Goal: Transaction & Acquisition: Purchase product/service

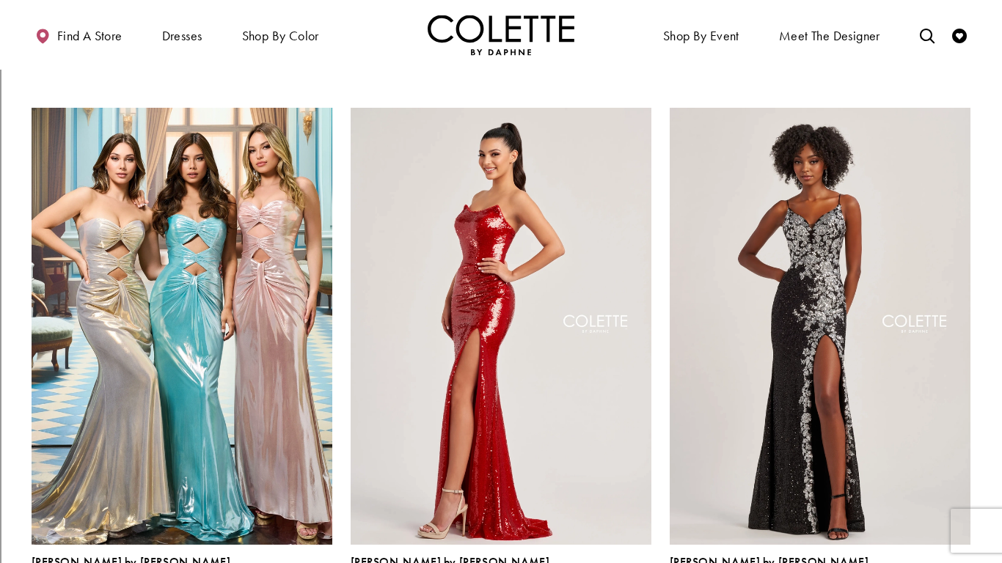
scroll to position [2841, 0]
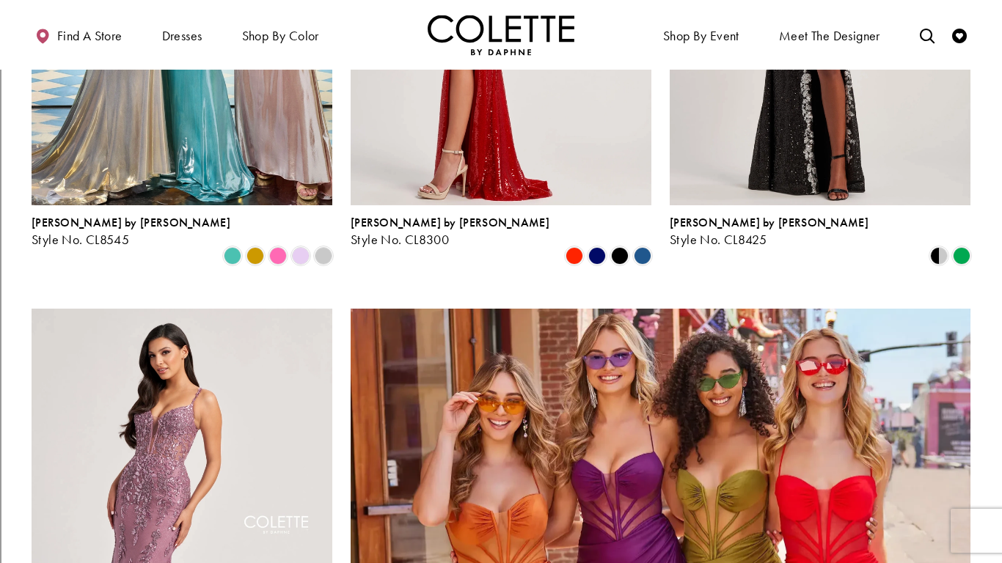
click at [684, 309] on img "Product List" at bounding box center [661, 527] width 620 height 437
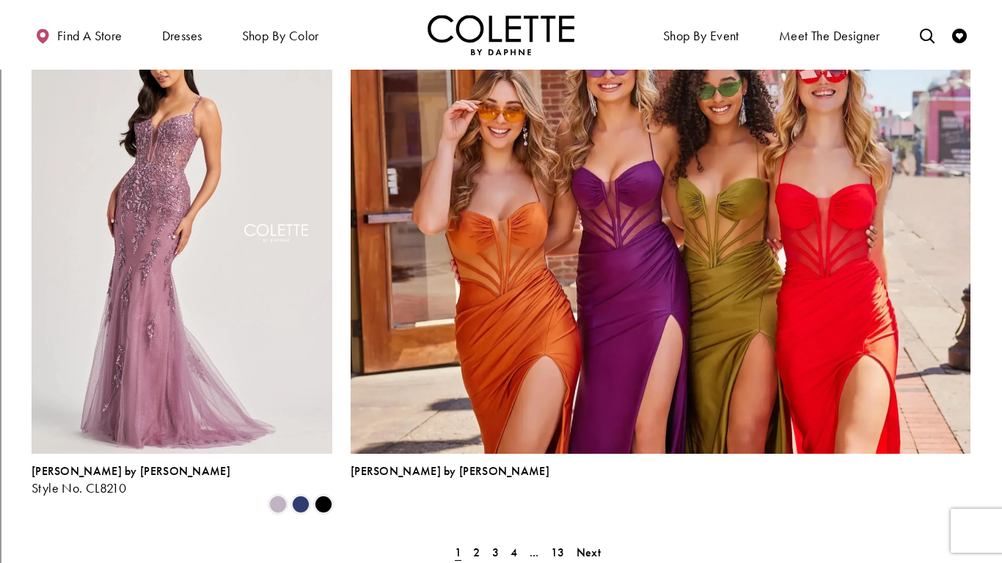
scroll to position [3138, 0]
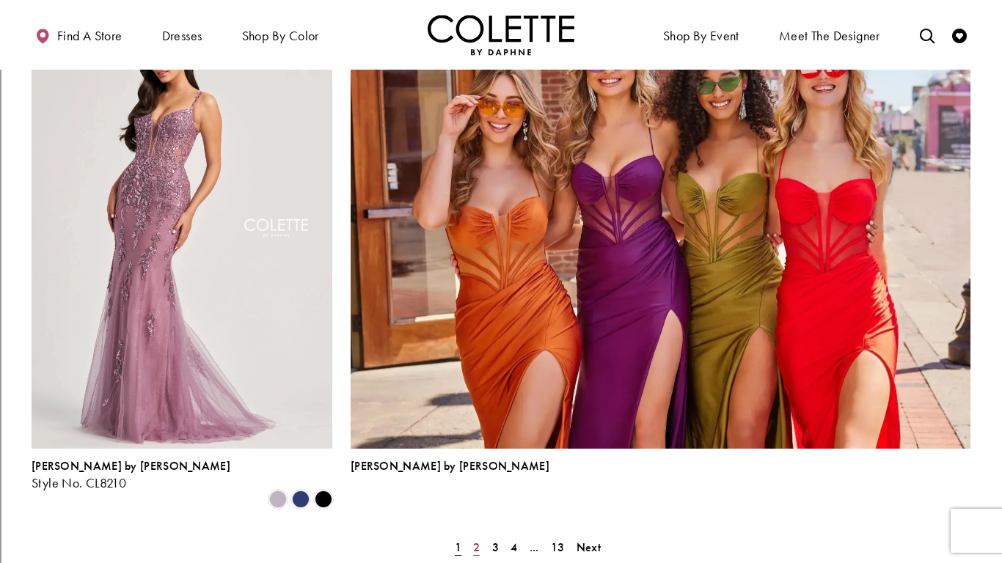
click at [473, 540] on span "2" at bounding box center [476, 547] width 7 height 15
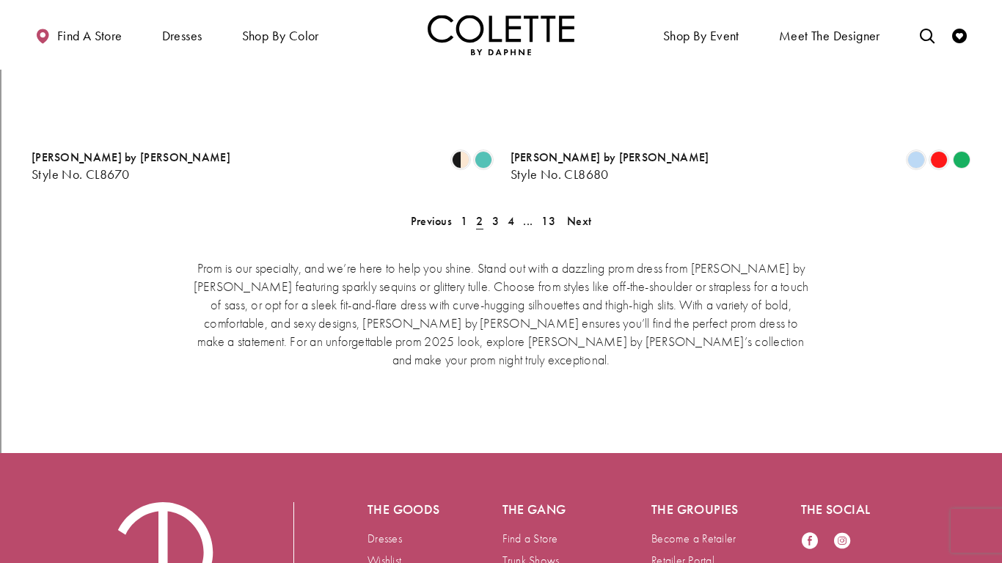
scroll to position [376, 0]
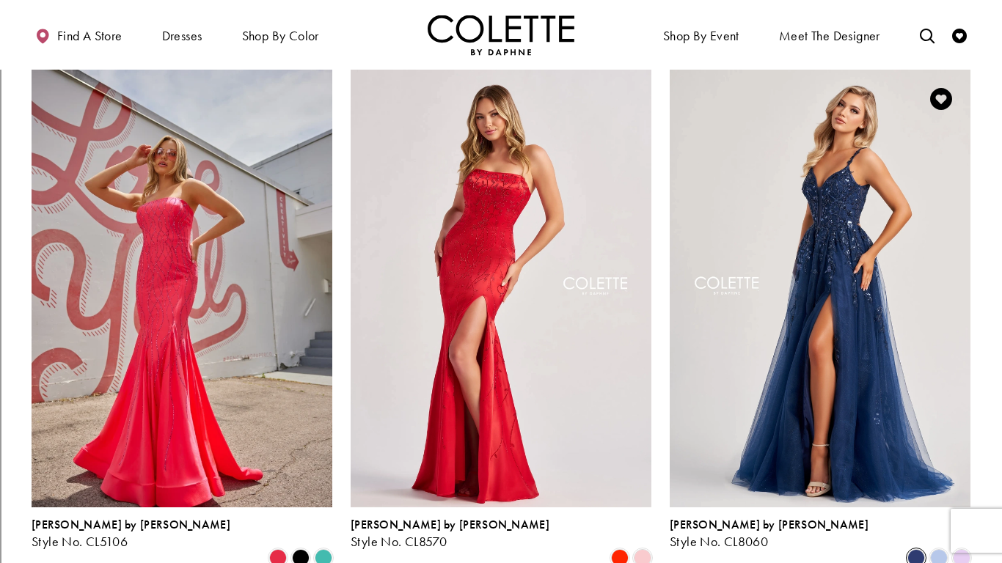
click at [917, 549] on span "Product List" at bounding box center [916, 558] width 18 height 18
click at [939, 549] on span "Product List" at bounding box center [939, 558] width 18 height 18
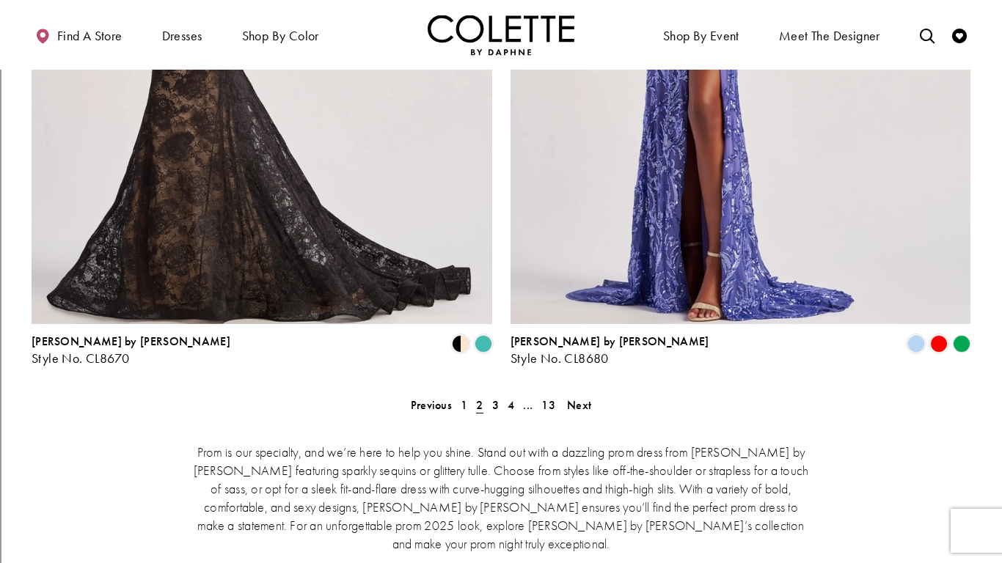
scroll to position [2968, 0]
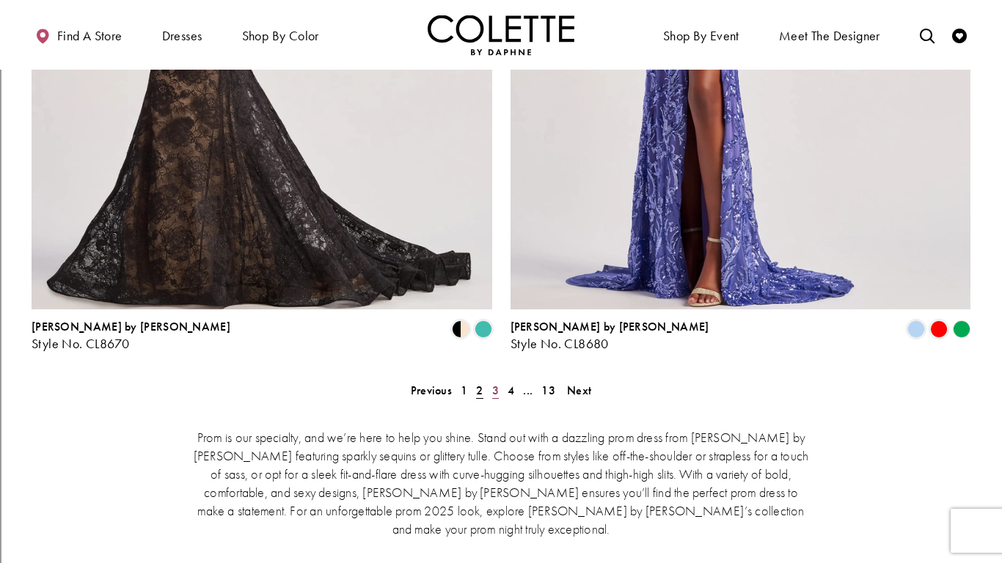
click at [492, 383] on span "3" at bounding box center [495, 390] width 7 height 15
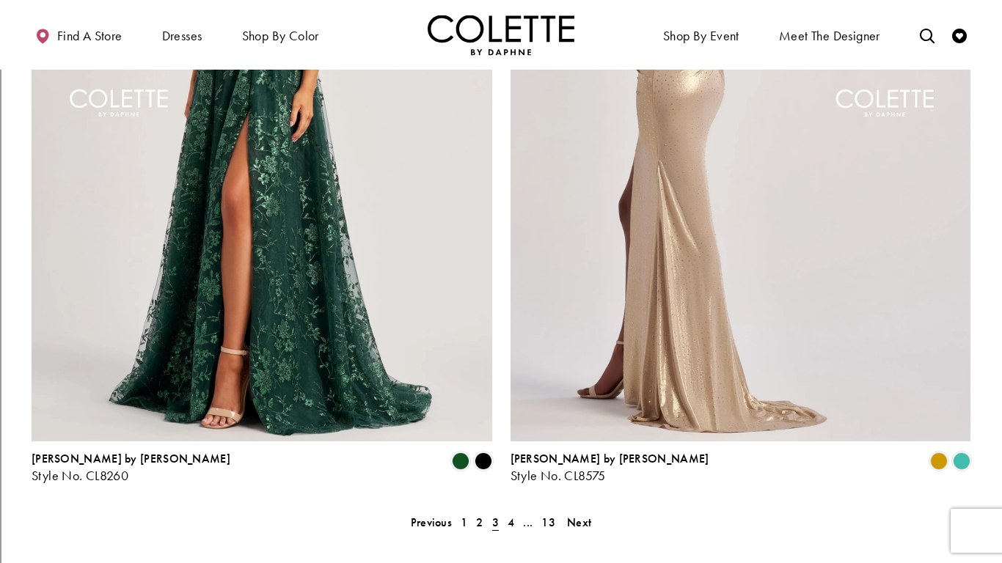
scroll to position [2846, 0]
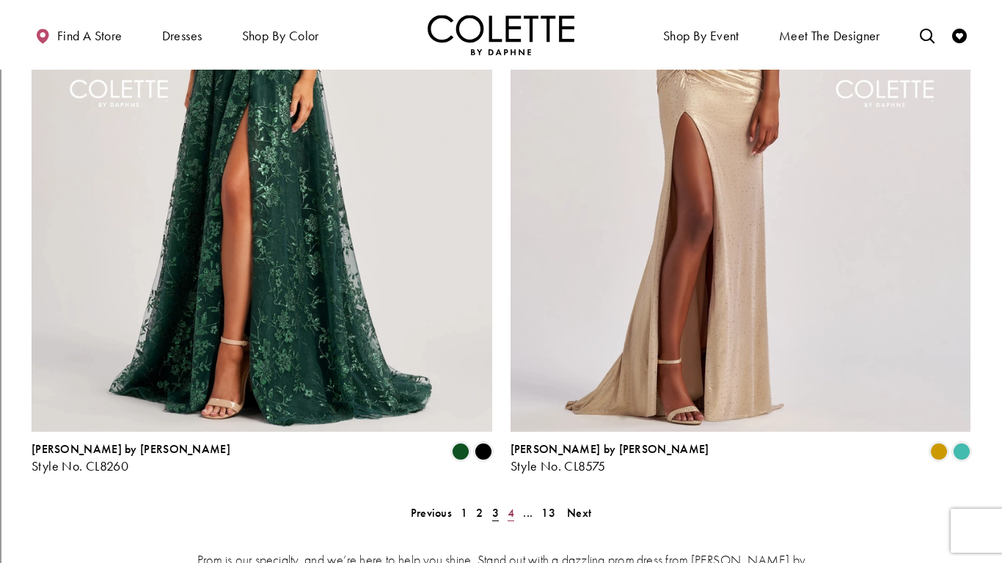
click at [513, 505] on span "4" at bounding box center [510, 512] width 7 height 15
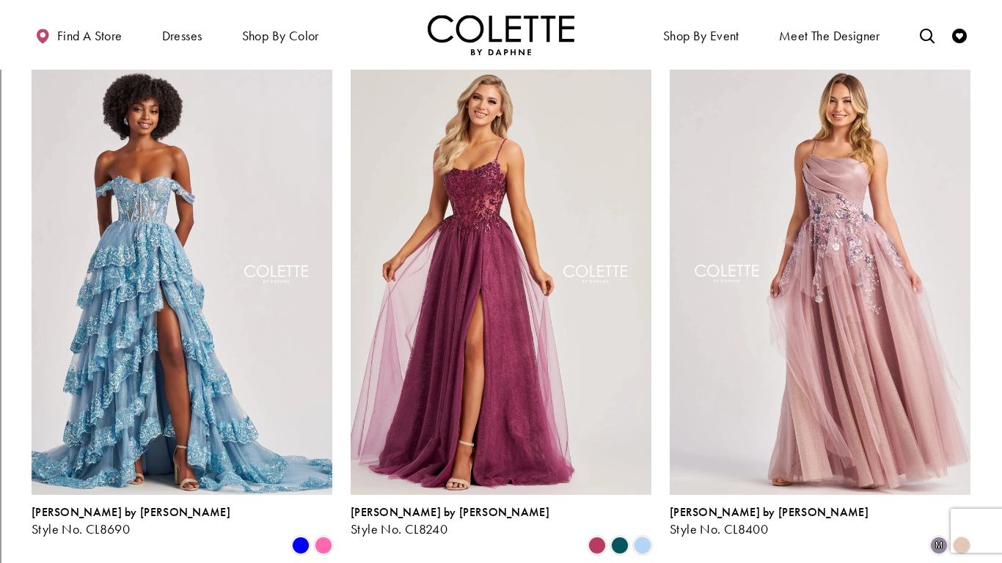
scroll to position [1469, 0]
click at [322, 538] on span "Product List" at bounding box center [324, 547] width 18 height 18
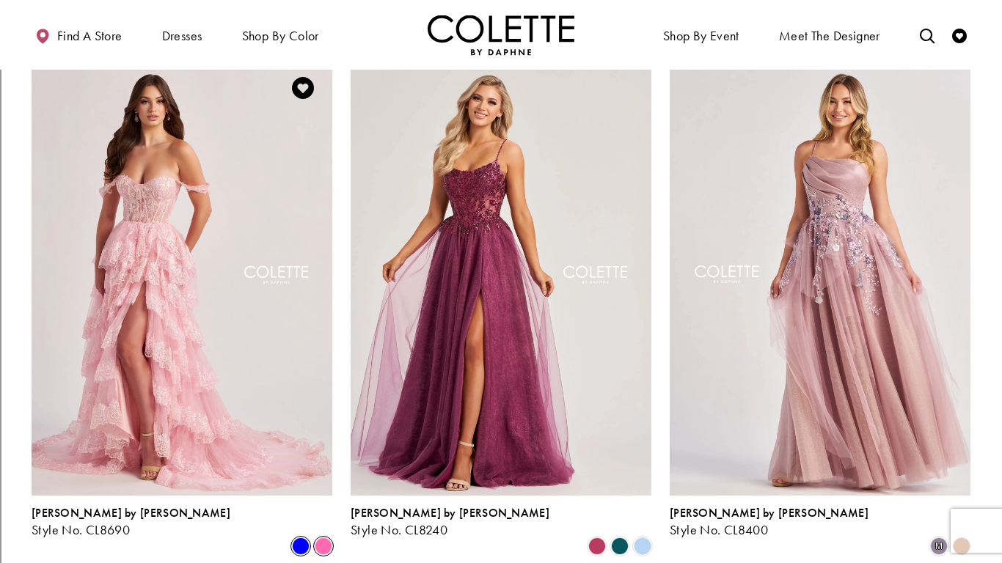
click at [309, 538] on span "Product List" at bounding box center [301, 547] width 18 height 18
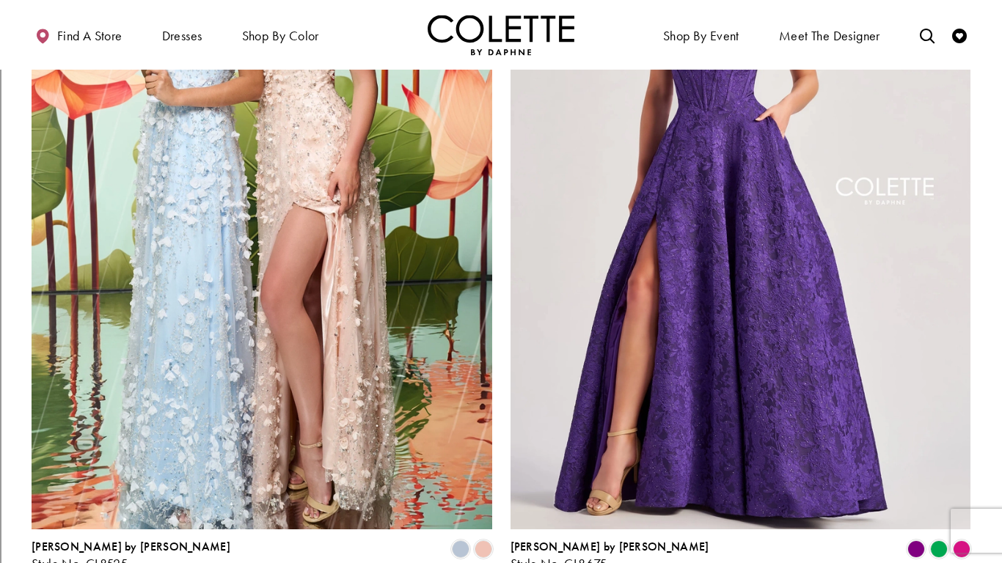
scroll to position [2864, 0]
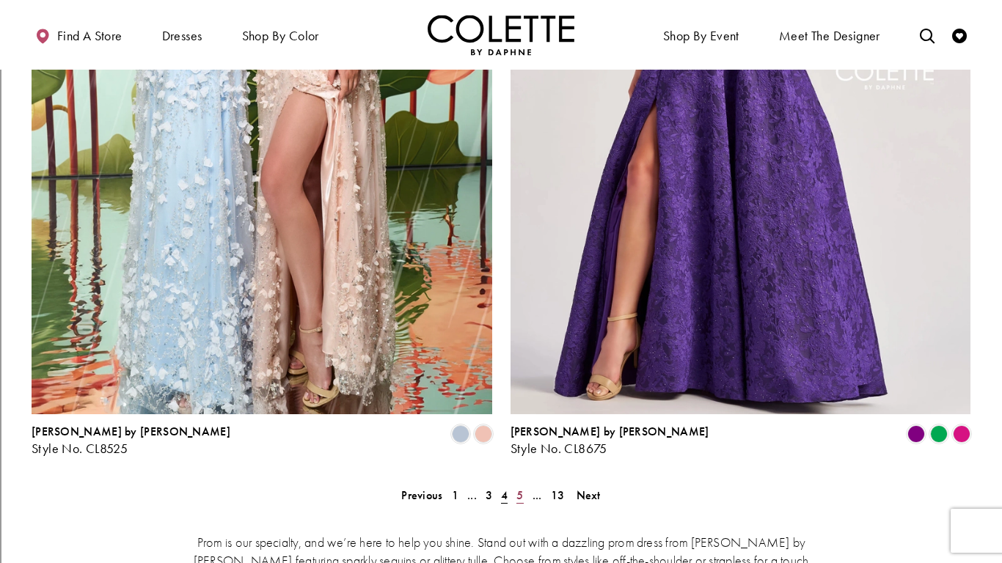
click at [514, 485] on link "5" at bounding box center [519, 495] width 15 height 21
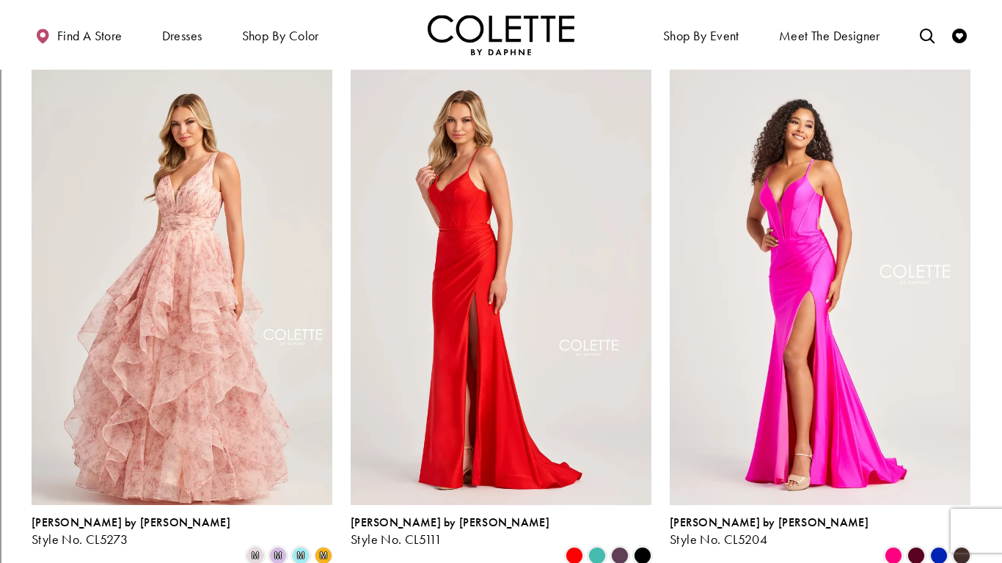
scroll to position [923, 0]
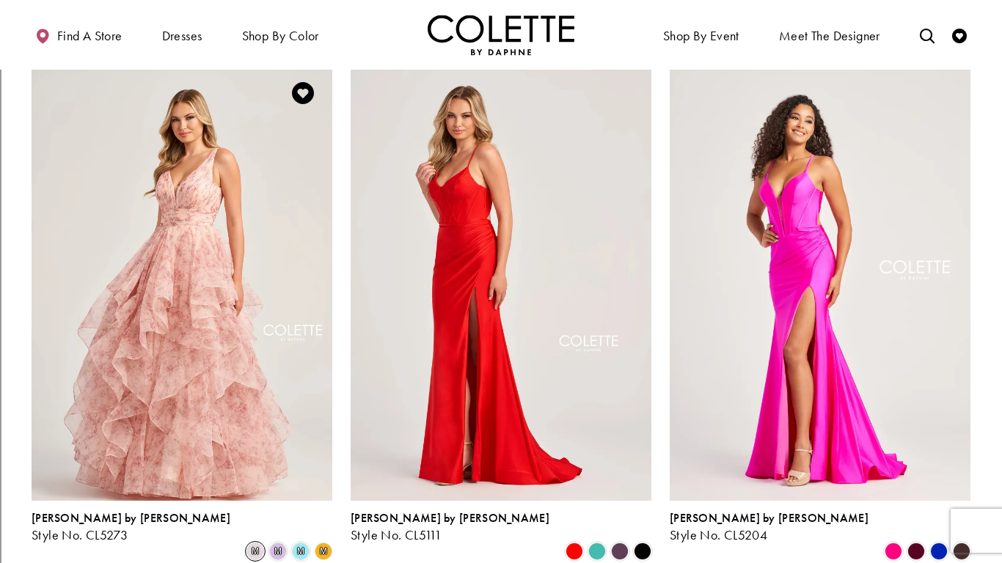
click at [249, 543] on span "m" at bounding box center [255, 552] width 18 height 18
click at [323, 547] on span "m" at bounding box center [323, 551] width 7 height 9
click at [324, 547] on span "m" at bounding box center [323, 551] width 7 height 9
click at [323, 515] on div "Colette by Daphne Style No. CL5273 Skip Color List #20bd45bf11 to end m m m m C…" at bounding box center [182, 536] width 301 height 48
click at [305, 543] on span "m" at bounding box center [301, 552] width 18 height 18
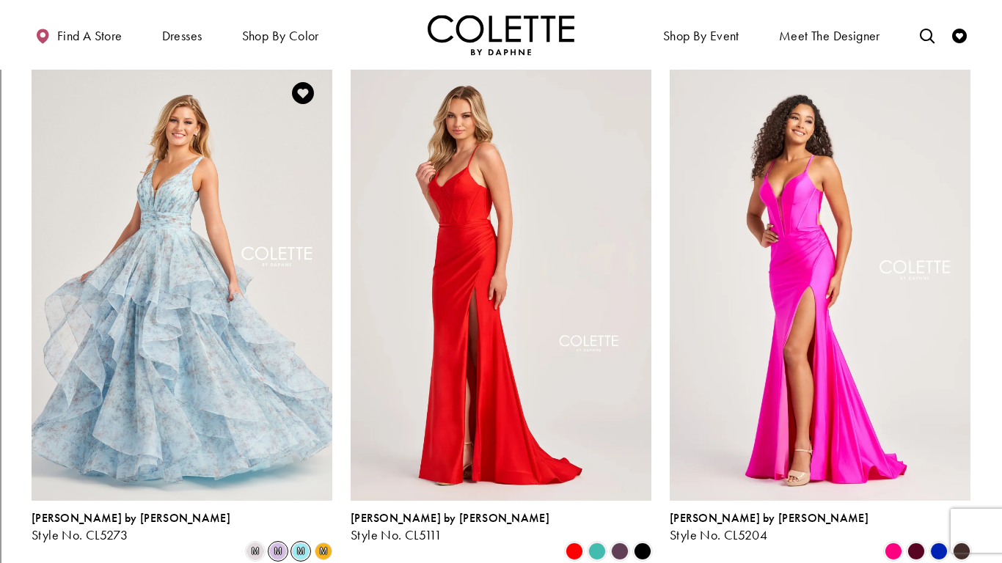
click at [279, 543] on span "m" at bounding box center [278, 552] width 18 height 18
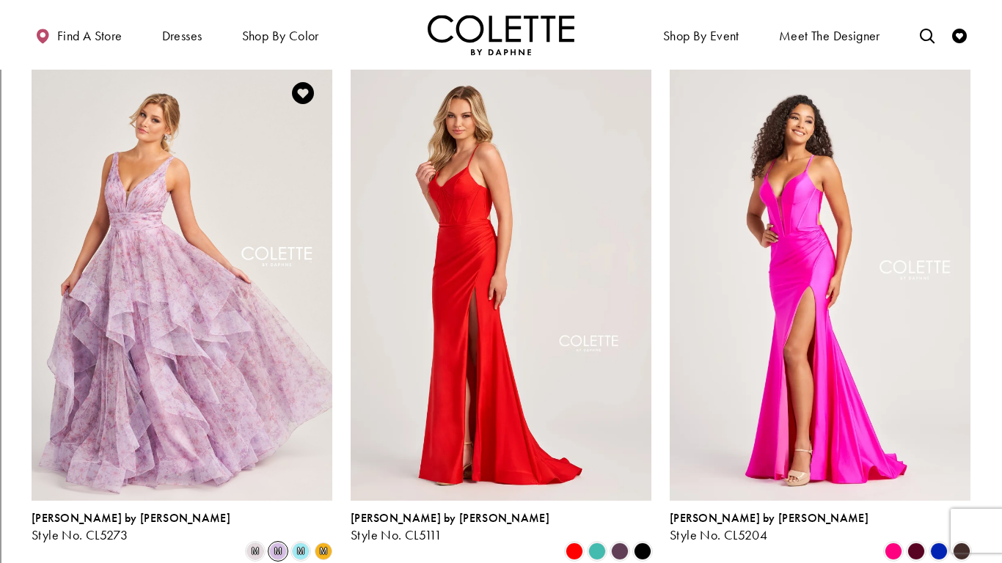
click at [326, 547] on span "m" at bounding box center [323, 551] width 7 height 9
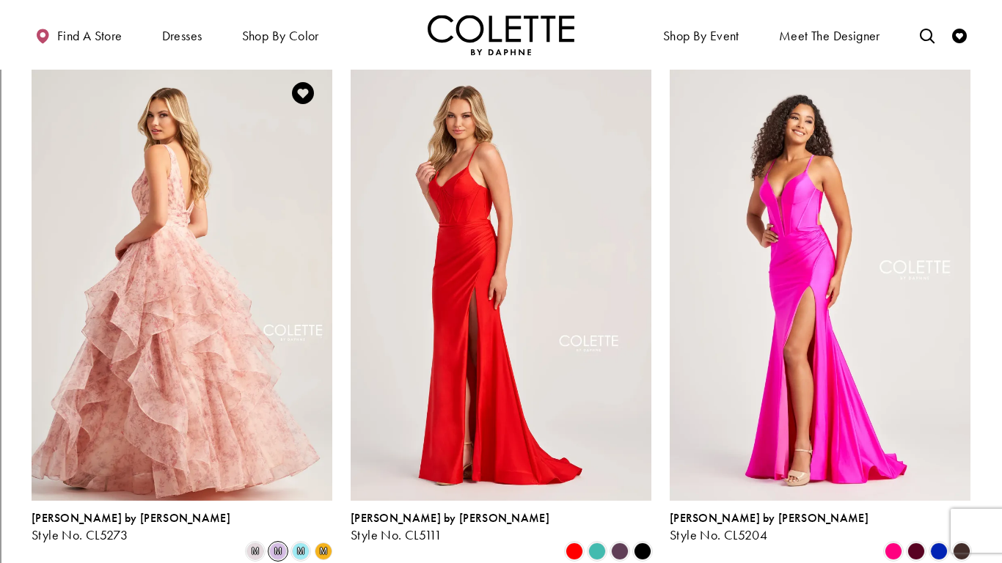
click at [216, 410] on img "Visit Colette by Daphne Style No. CL5273 Page" at bounding box center [182, 282] width 301 height 437
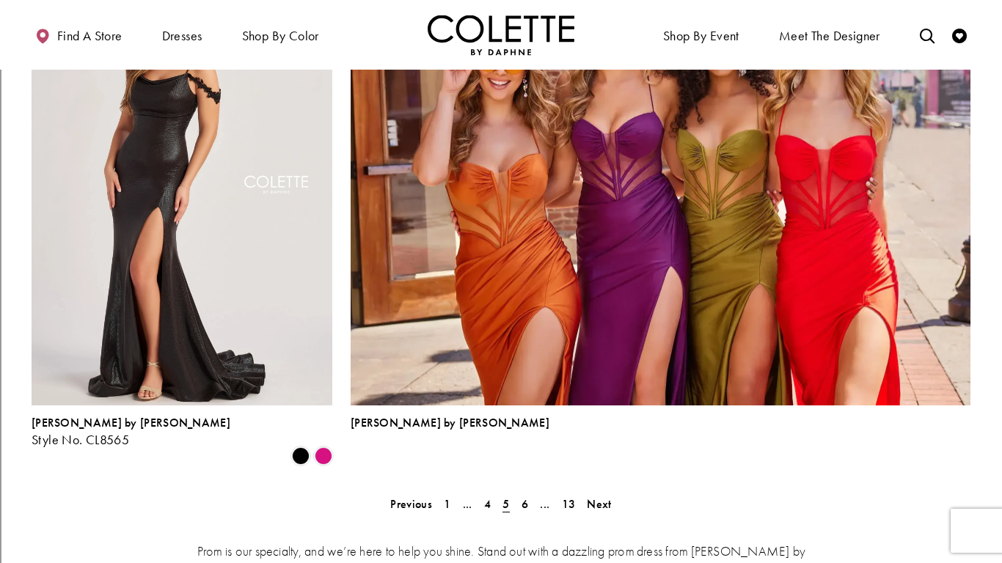
scroll to position [3175, 0]
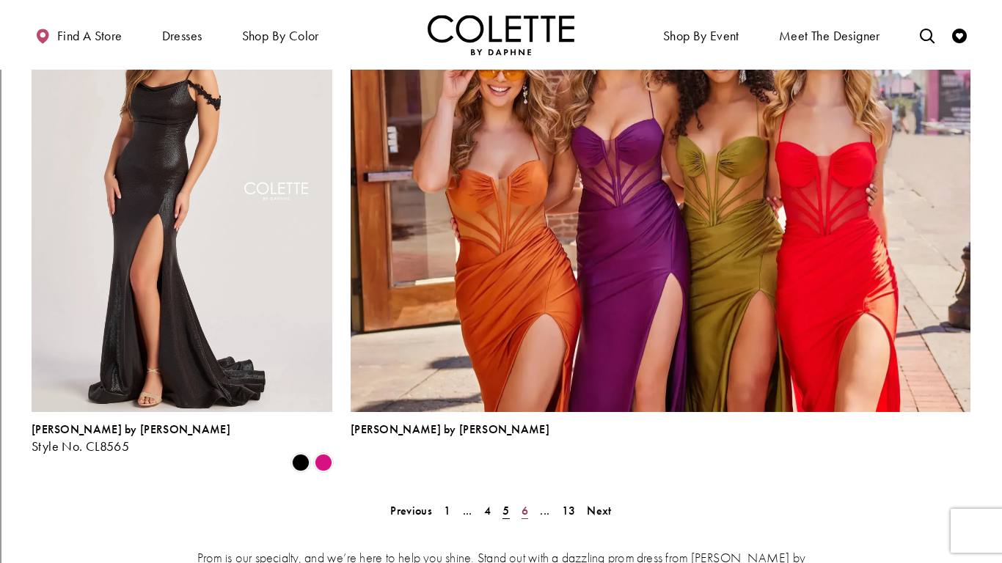
click at [530, 500] on link "6" at bounding box center [524, 510] width 15 height 21
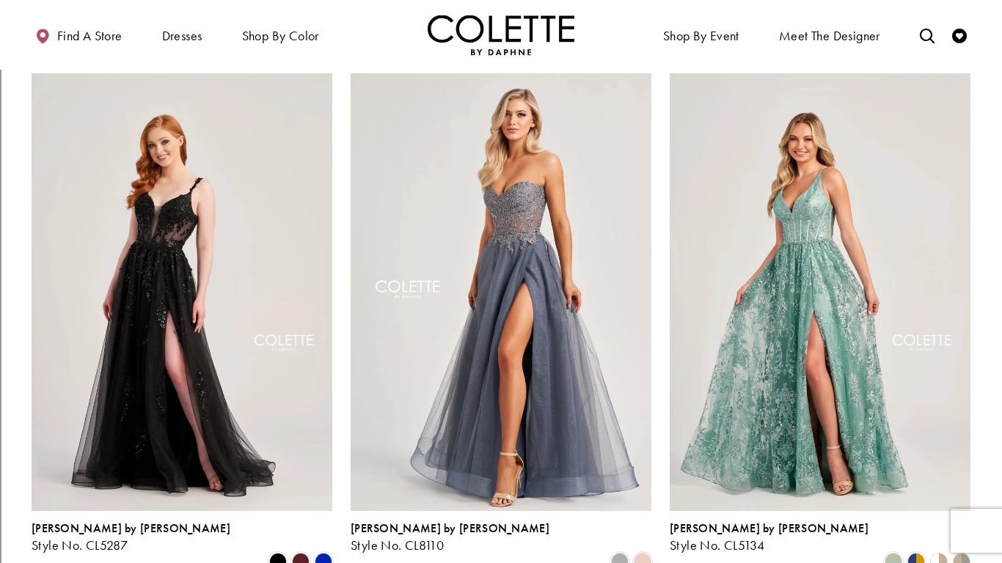
scroll to position [389, 0]
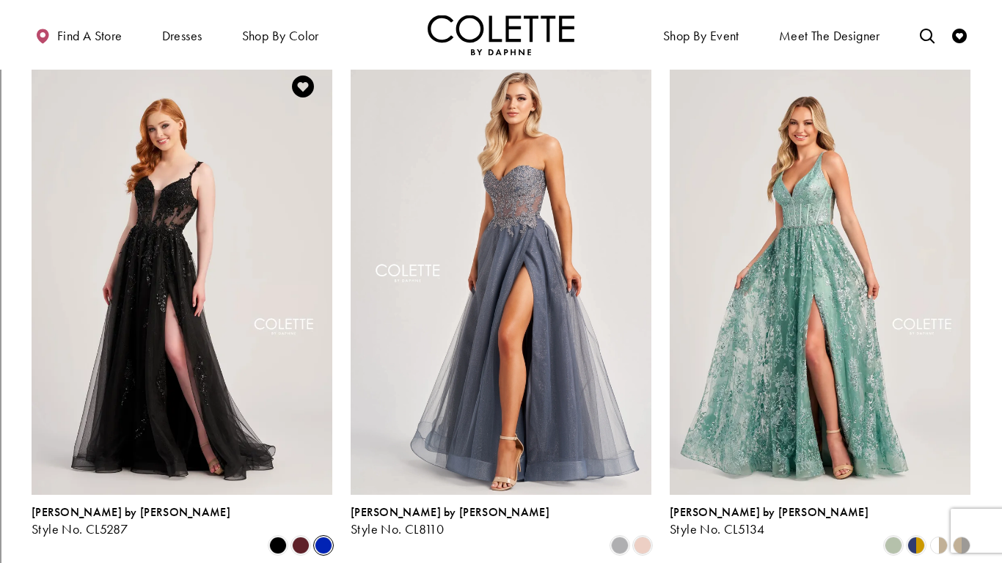
click at [326, 537] on span "Product List" at bounding box center [324, 546] width 18 height 18
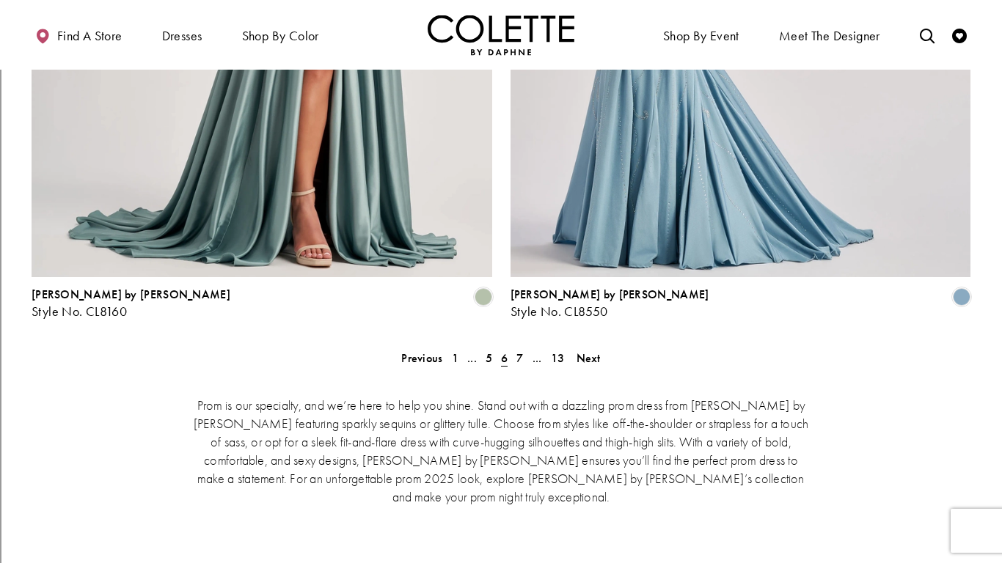
scroll to position [3001, 0]
click at [517, 350] on span "7" at bounding box center [519, 357] width 7 height 15
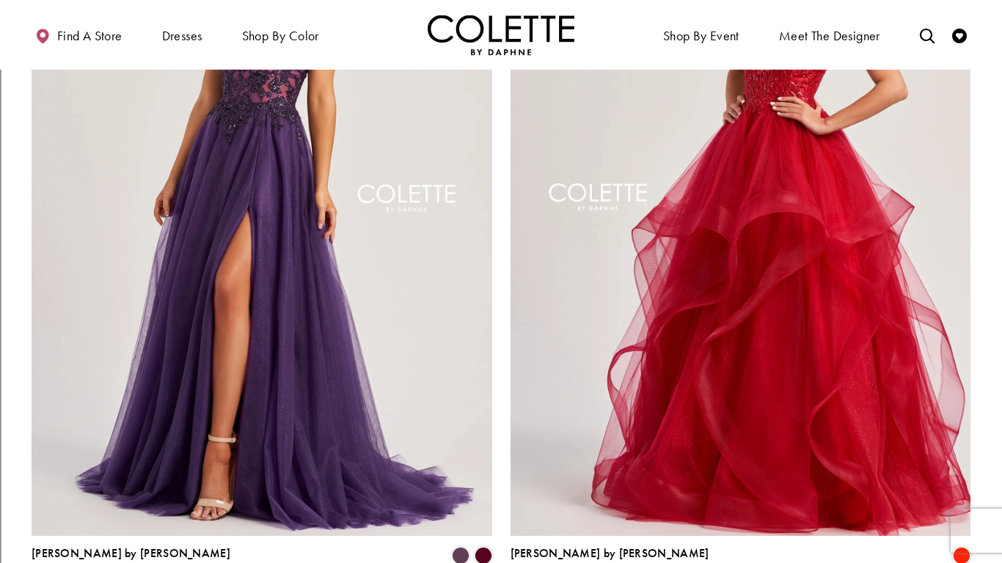
scroll to position [2867, 0]
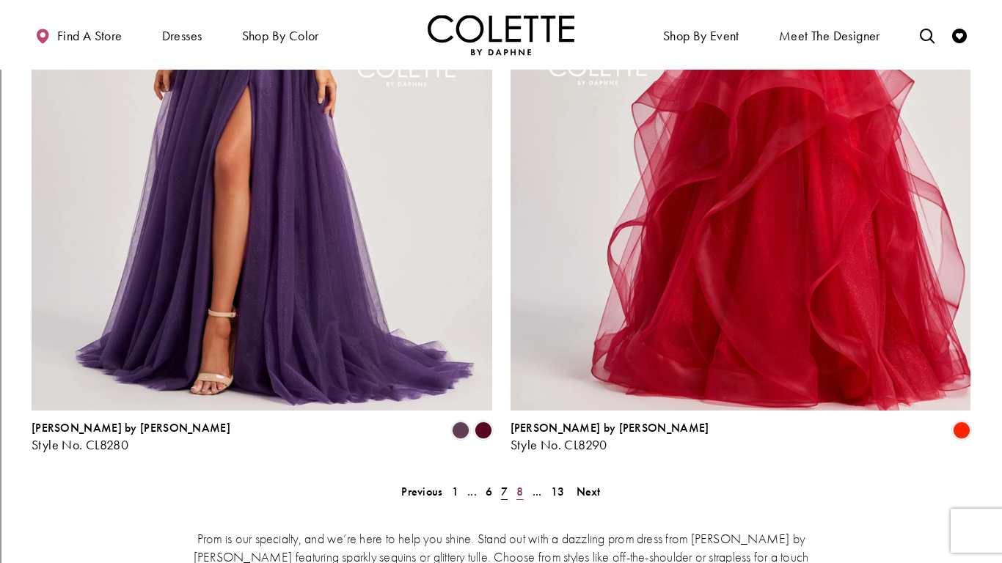
click at [515, 481] on link "8" at bounding box center [519, 491] width 15 height 21
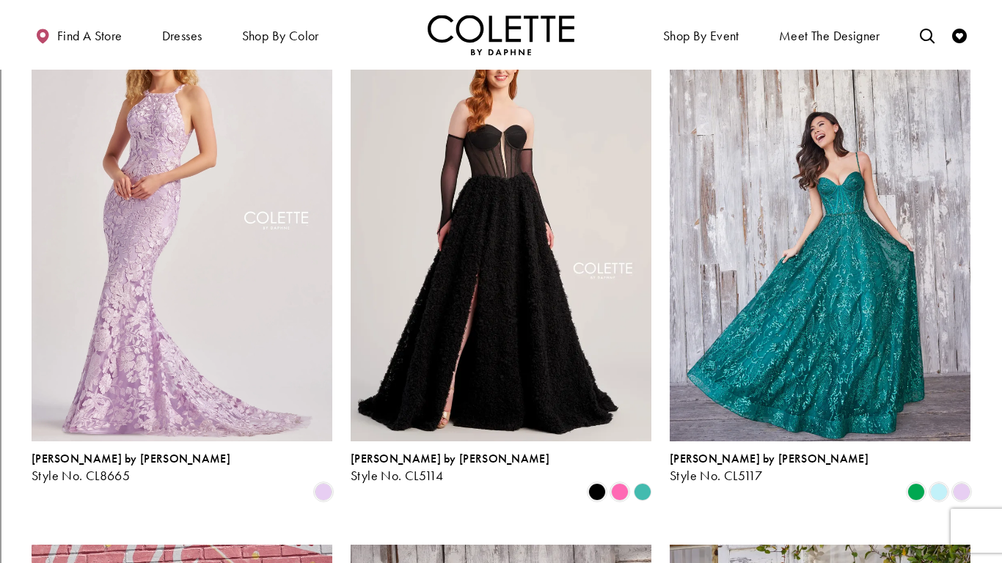
scroll to position [981, 0]
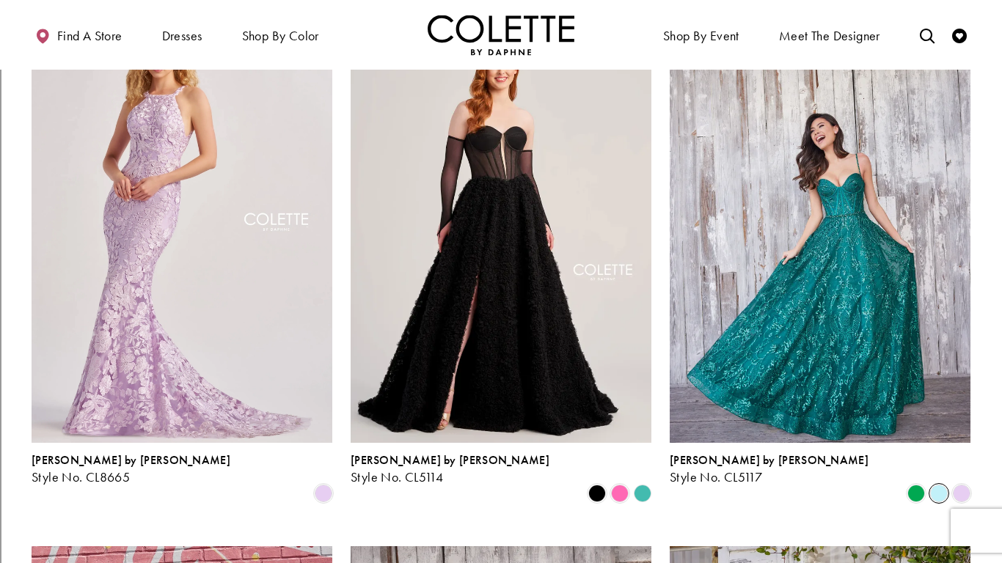
click at [931, 485] on span "Product List" at bounding box center [939, 494] width 18 height 18
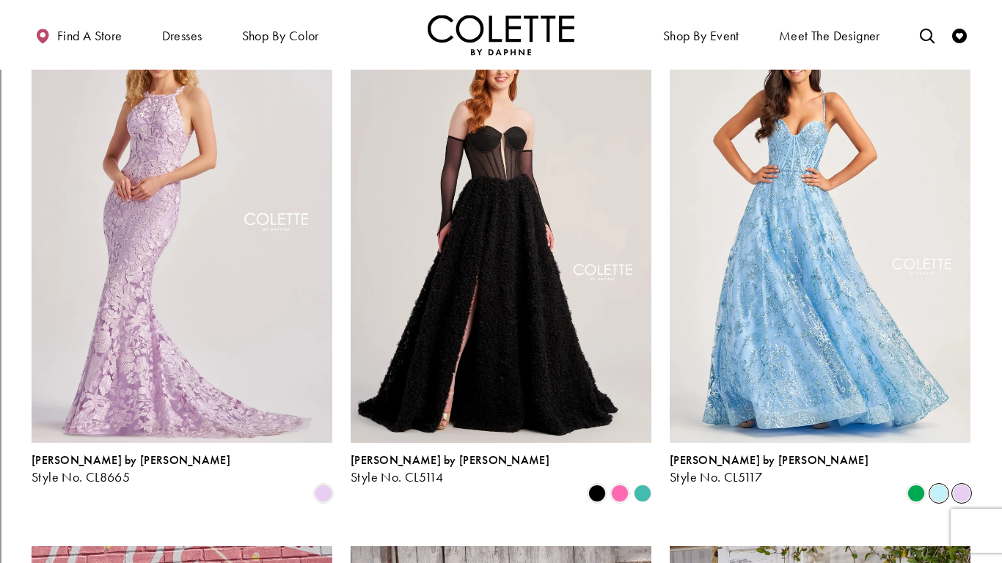
click at [968, 485] on span "Product List" at bounding box center [962, 494] width 18 height 18
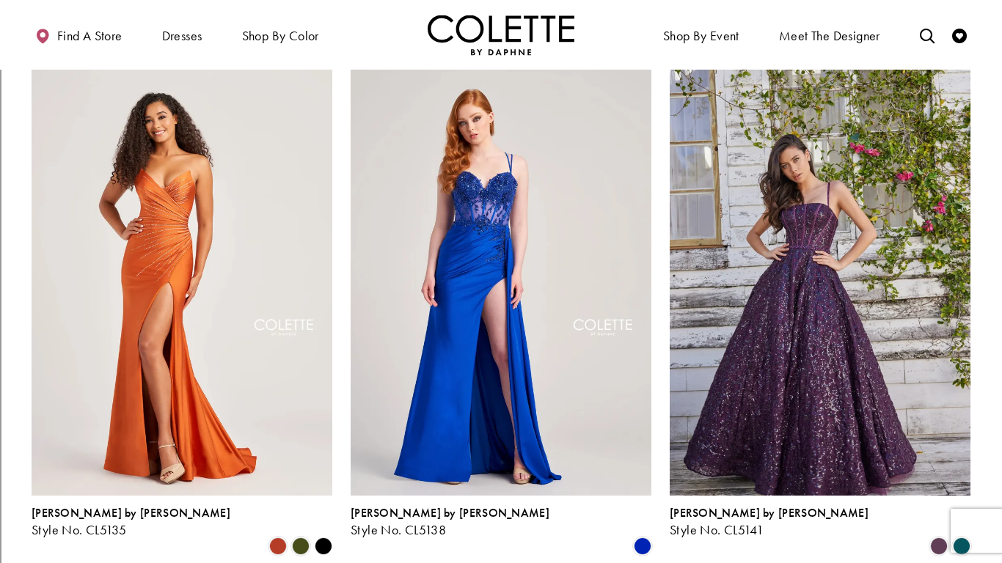
scroll to position [2009, 0]
click at [962, 538] on span "Product List" at bounding box center [962, 547] width 18 height 18
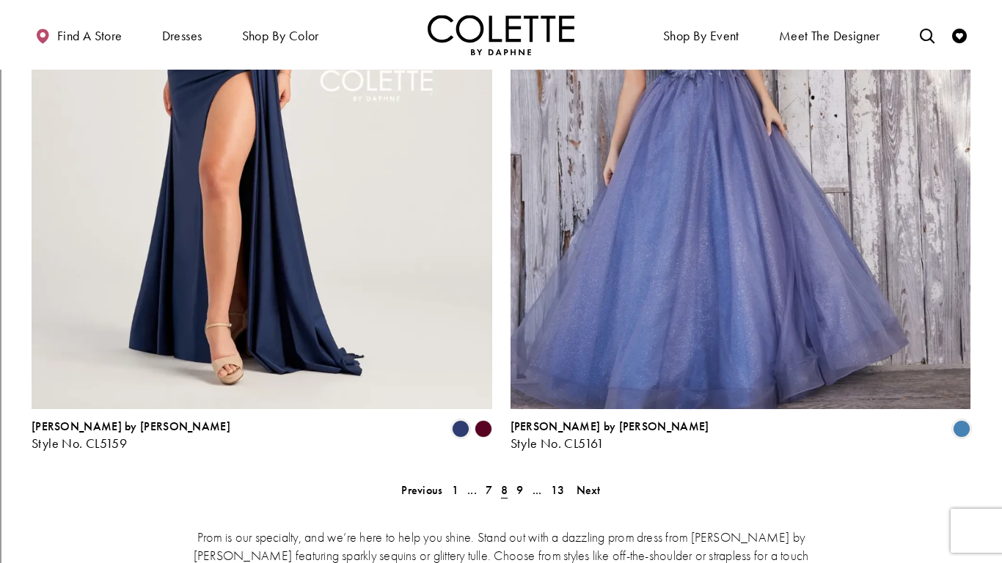
scroll to position [2871, 0]
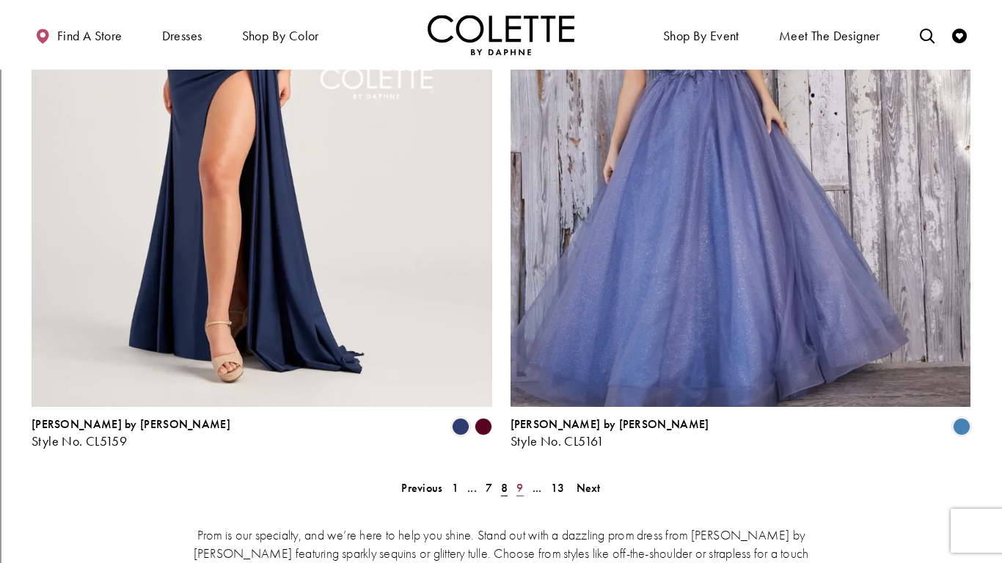
click at [518, 480] on span "9" at bounding box center [519, 487] width 7 height 15
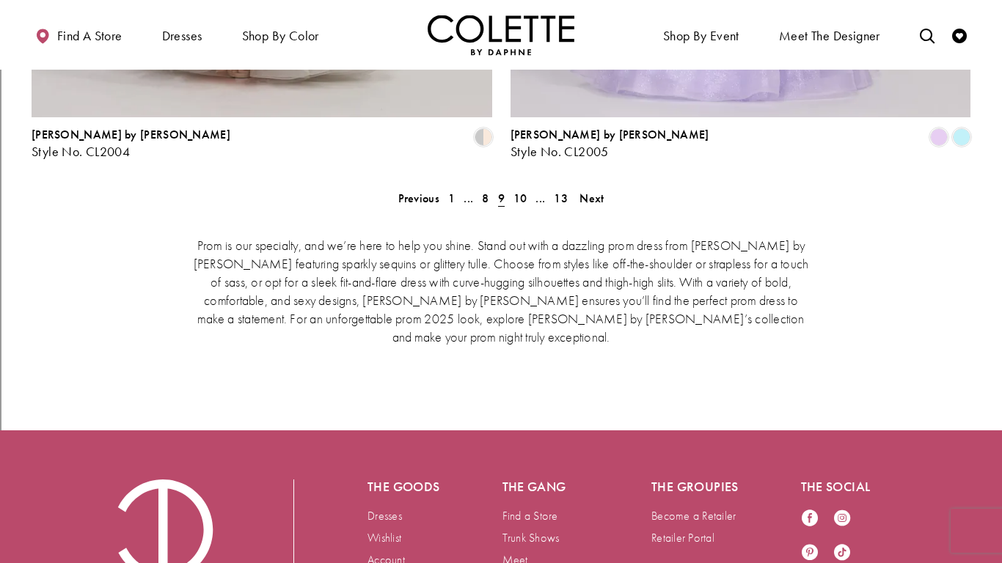
scroll to position [3192, 0]
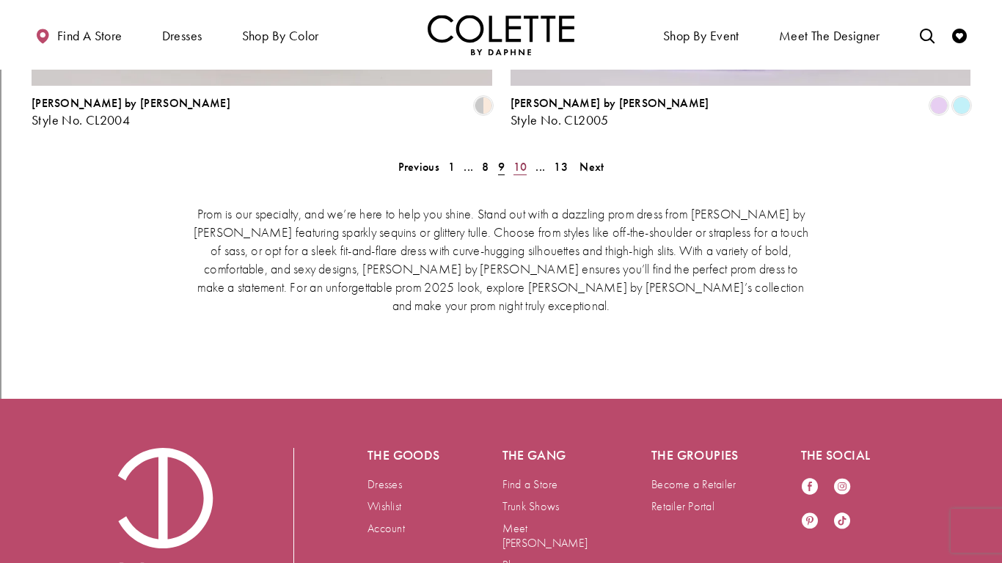
click at [523, 159] on span "10" at bounding box center [520, 166] width 14 height 15
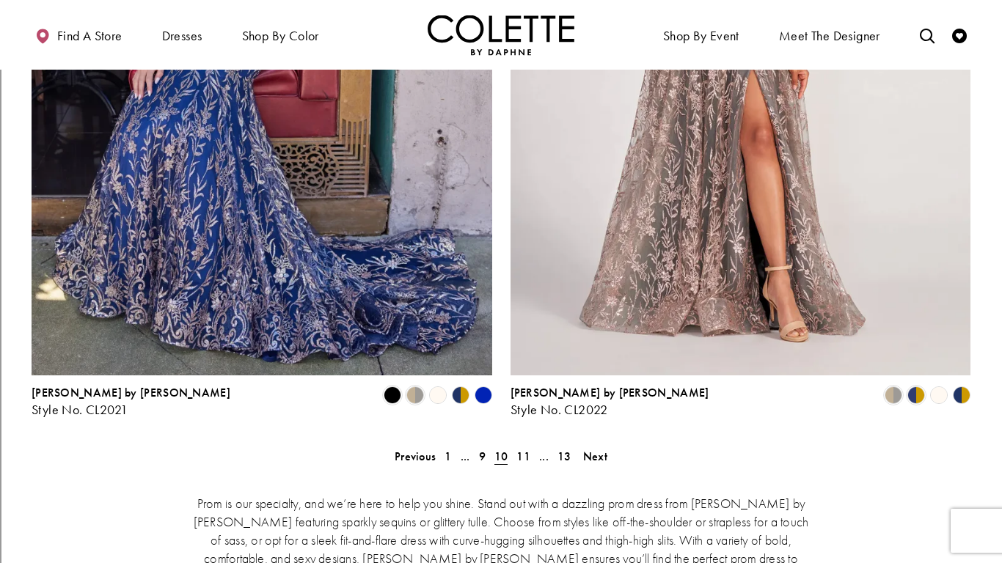
scroll to position [2921, 0]
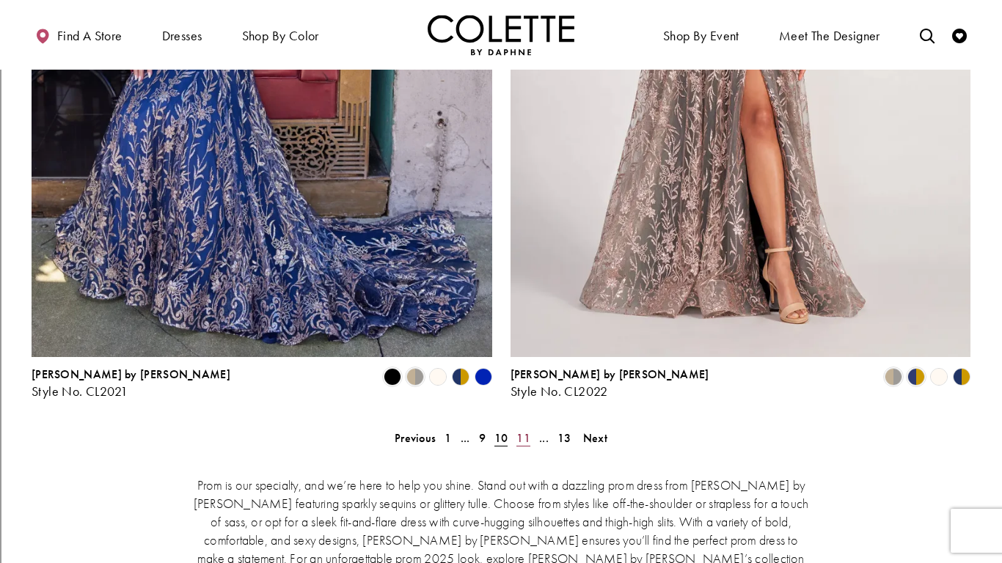
click at [533, 428] on link "11" at bounding box center [523, 438] width 23 height 21
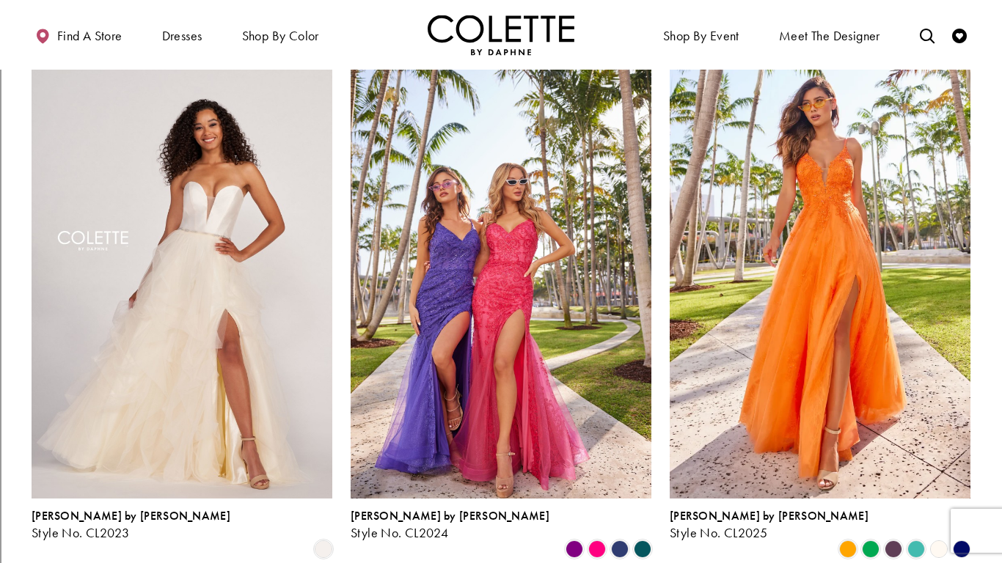
scroll to position [389, 0]
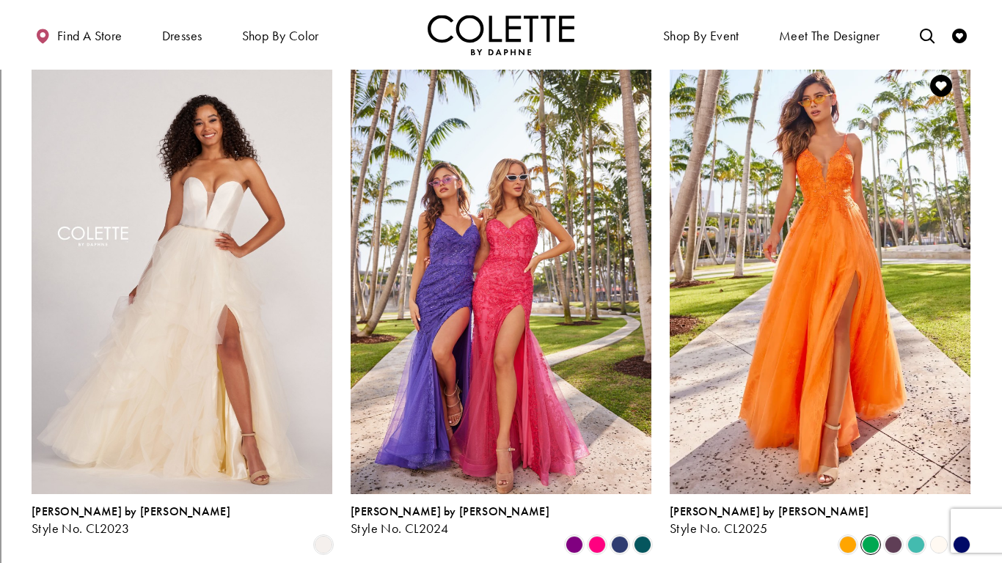
click at [862, 536] on span "Product List" at bounding box center [871, 545] width 18 height 18
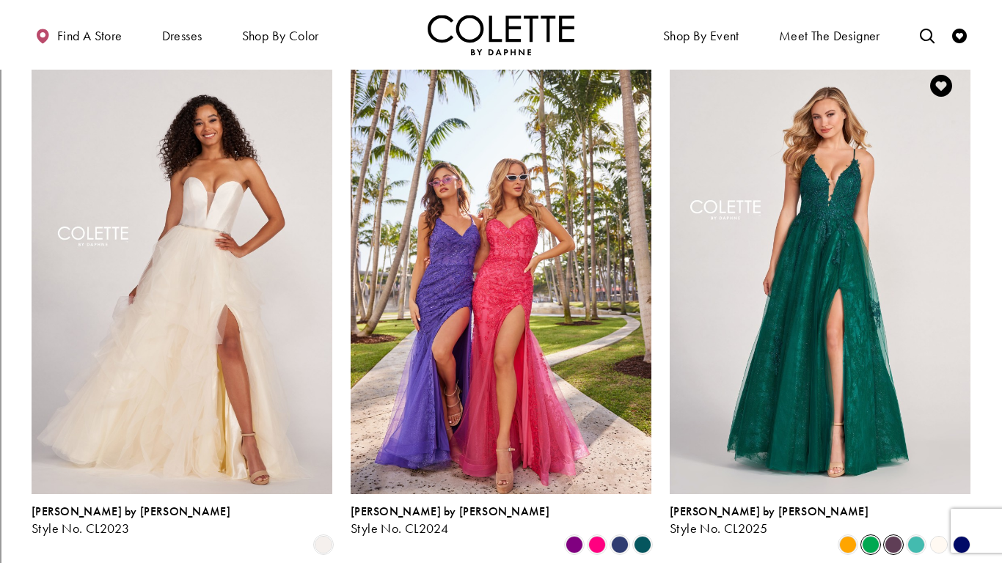
click at [897, 536] on span "Product List" at bounding box center [893, 545] width 18 height 18
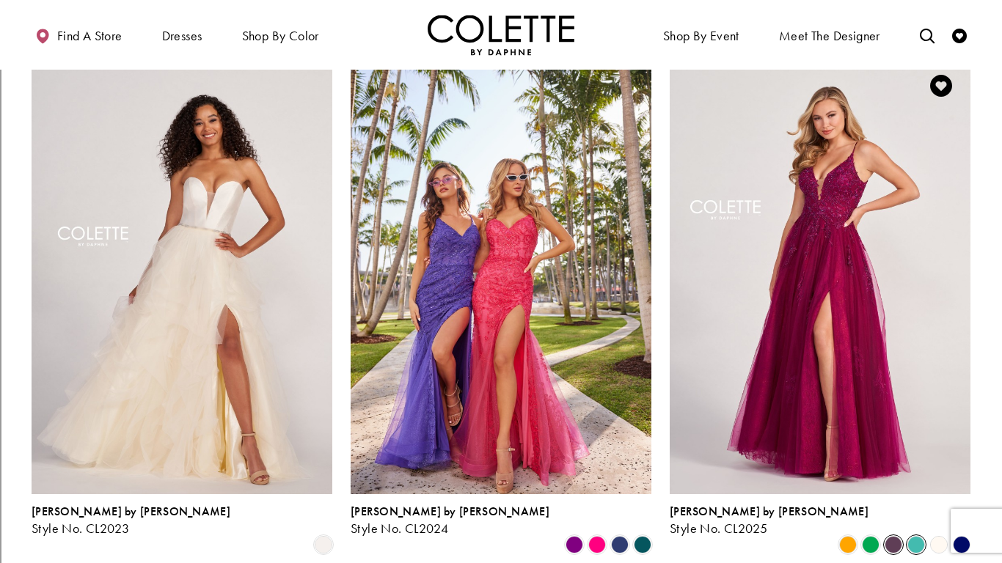
click at [915, 536] on span "Product List" at bounding box center [916, 545] width 18 height 18
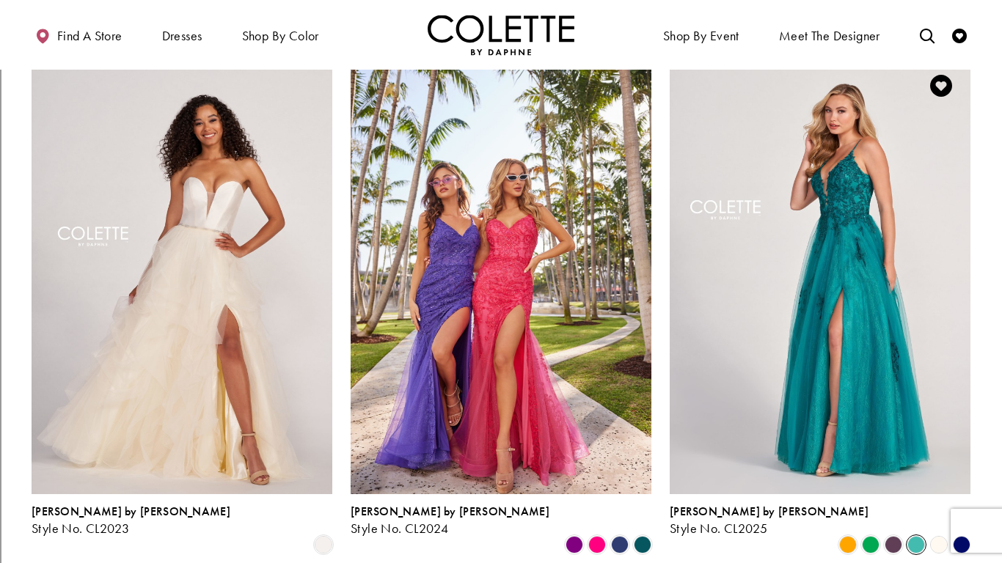
click at [934, 533] on polygon "Product List" at bounding box center [938, 544] width 23 height 23
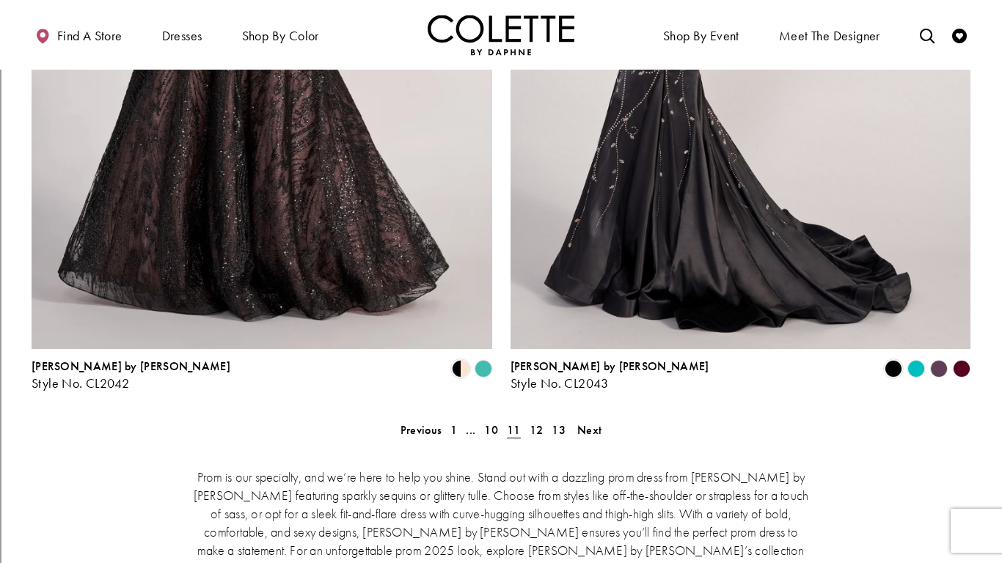
scroll to position [2928, 0]
click at [538, 423] on span "12" at bounding box center [536, 430] width 14 height 15
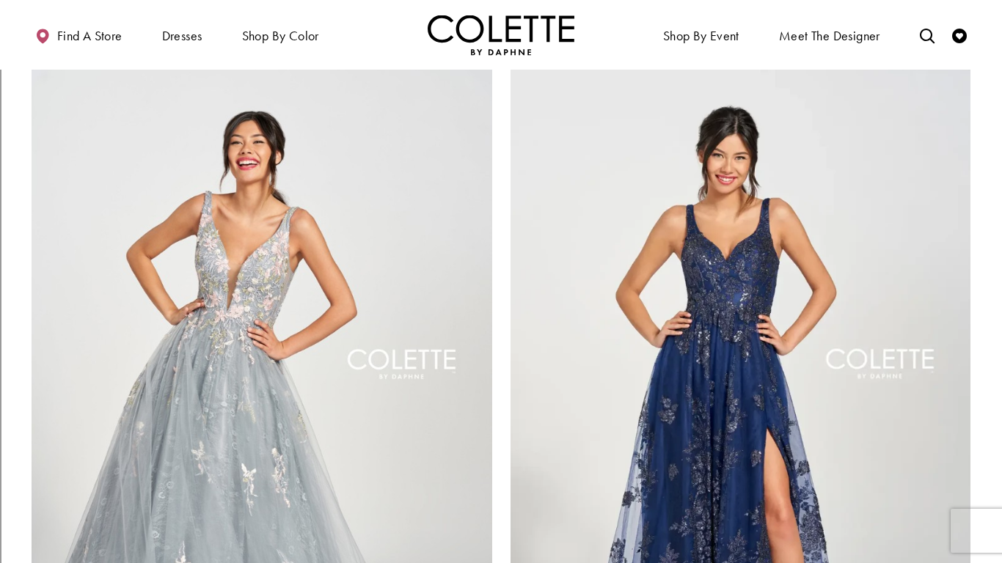
scroll to position [2816, 0]
